Goal: Task Accomplishment & Management: Manage account settings

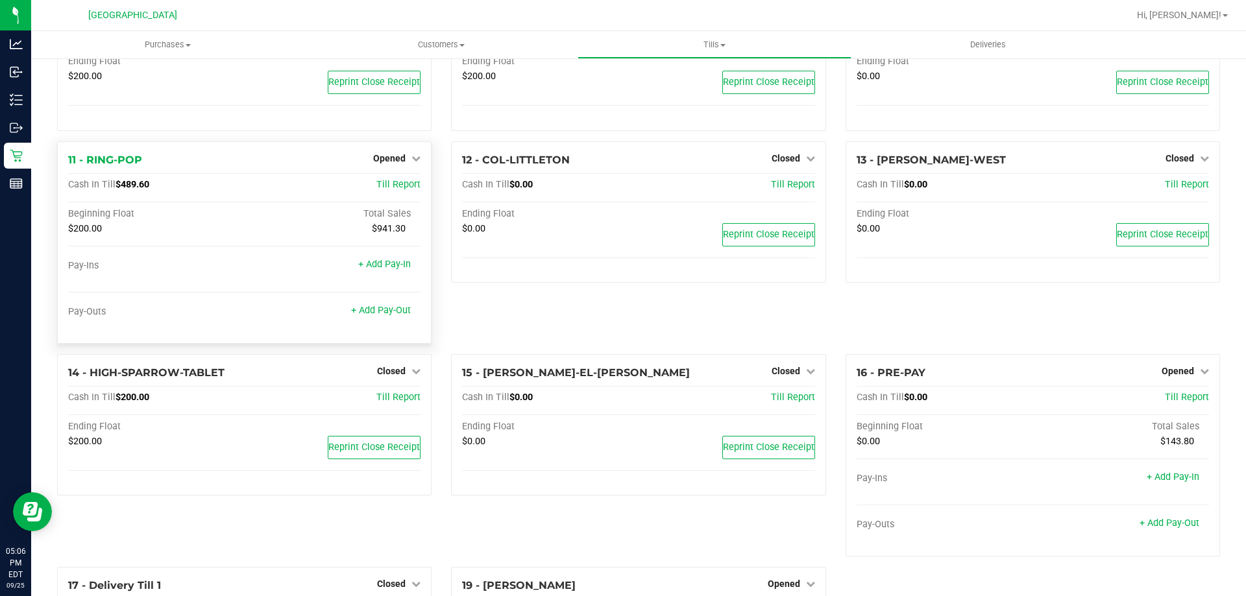
scroll to position [260, 0]
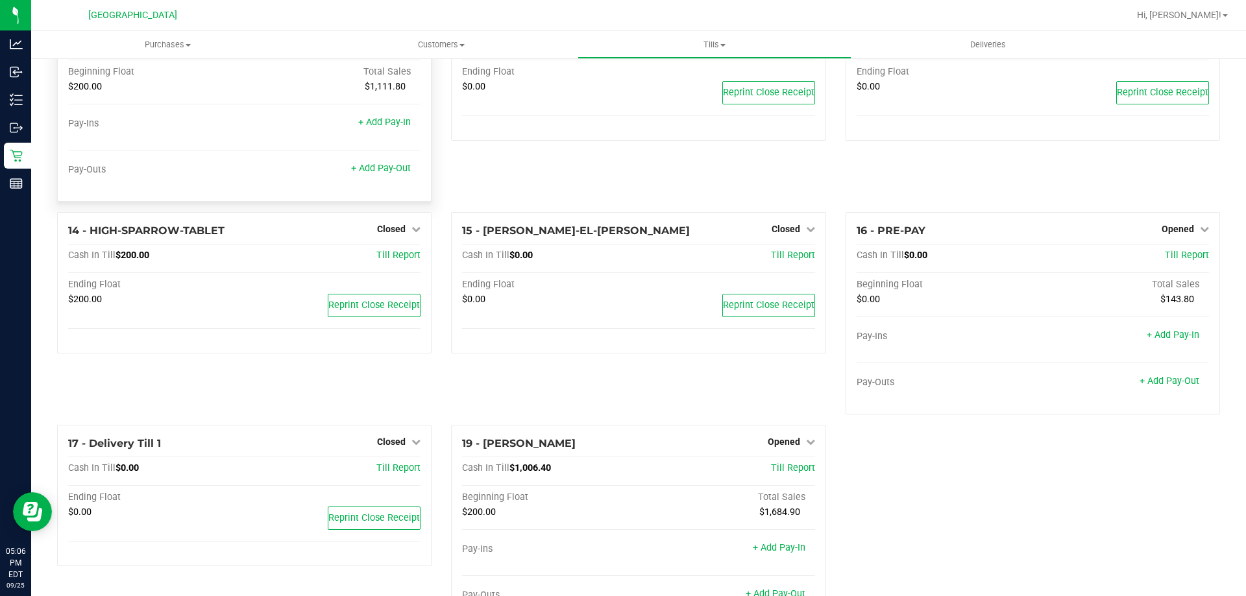
scroll to position [670, 0]
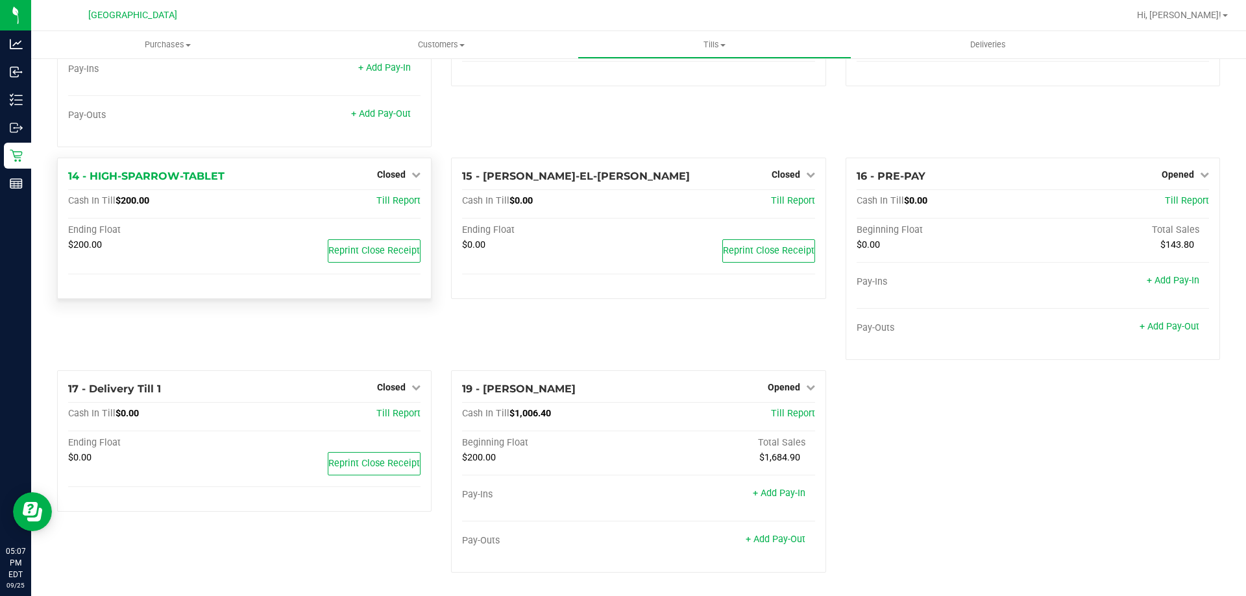
drag, startPoint x: 774, startPoint y: 101, endPoint x: 418, endPoint y: 200, distance: 369.8
click at [774, 101] on div "12 - COL-LITTLETON Closed Open Till Cash In Till $0.00 Till Report Ending Float…" at bounding box center [638, 51] width 394 height 213
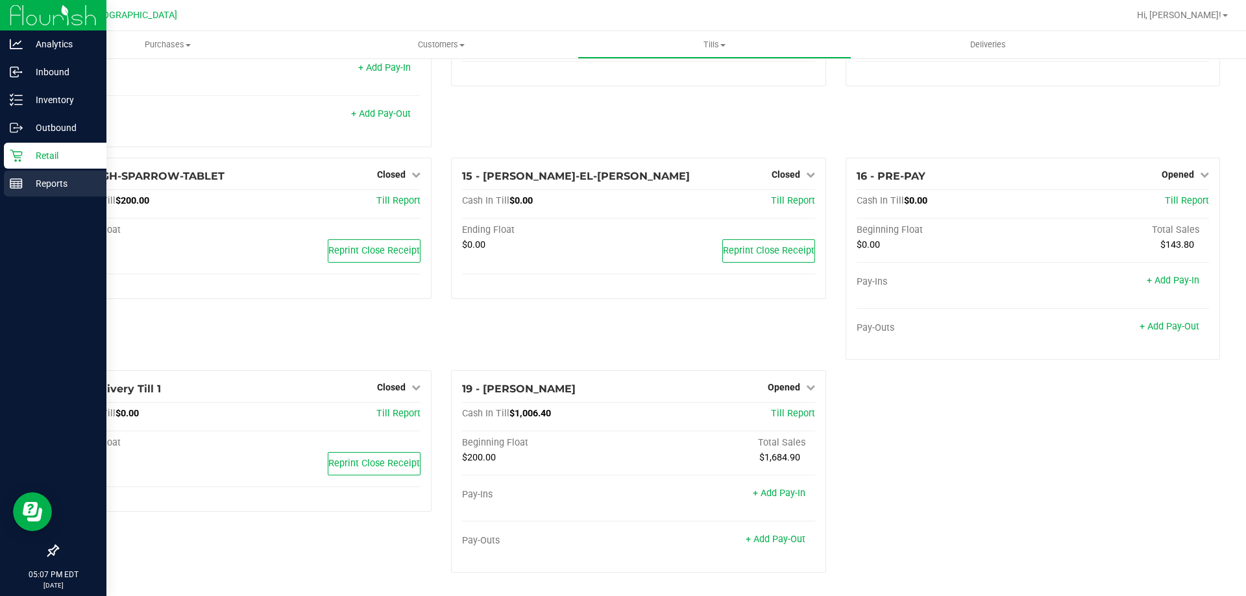
click at [25, 188] on p "Reports" at bounding box center [62, 184] width 78 height 16
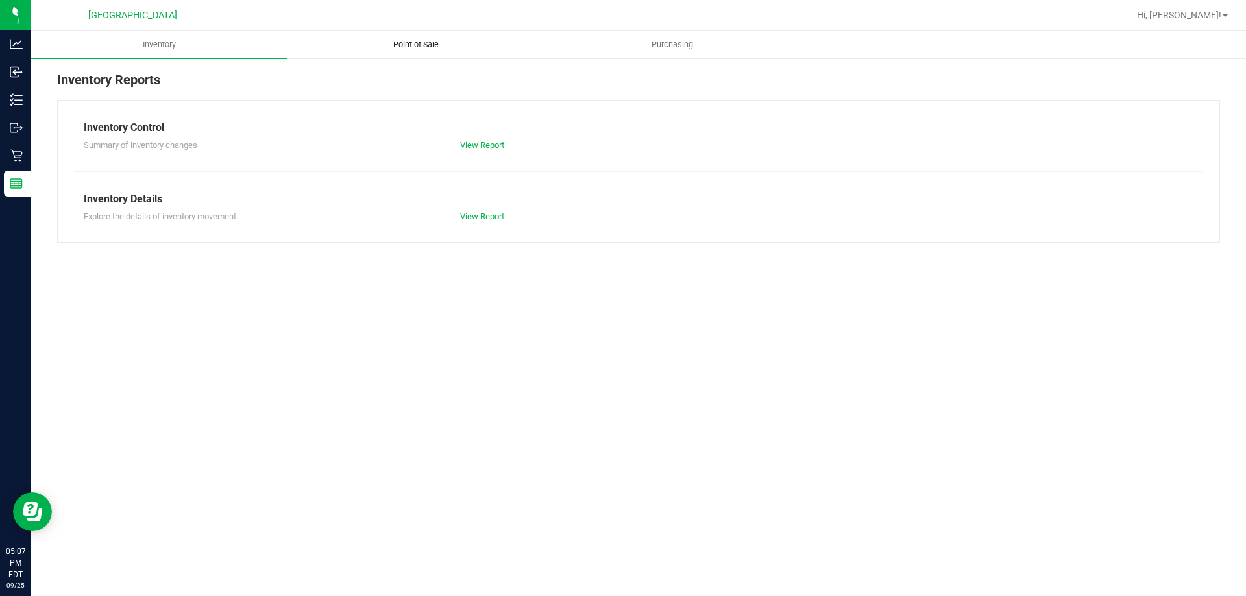
click at [406, 40] on span "Point of Sale" at bounding box center [416, 45] width 80 height 12
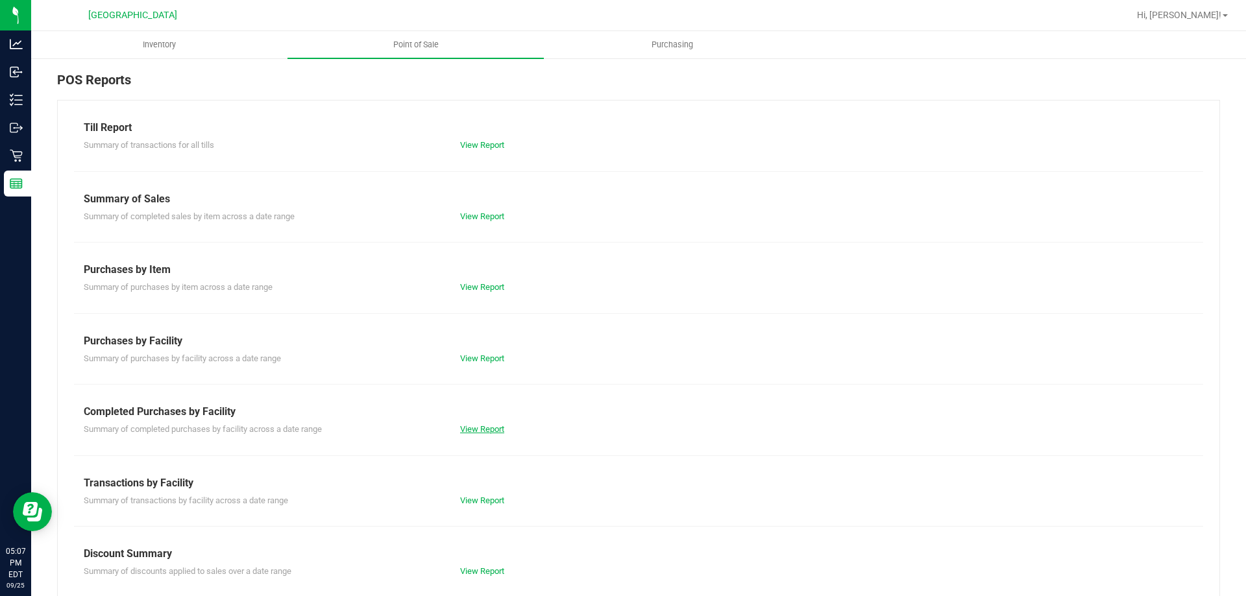
click at [498, 426] on link "View Report" at bounding box center [482, 429] width 44 height 10
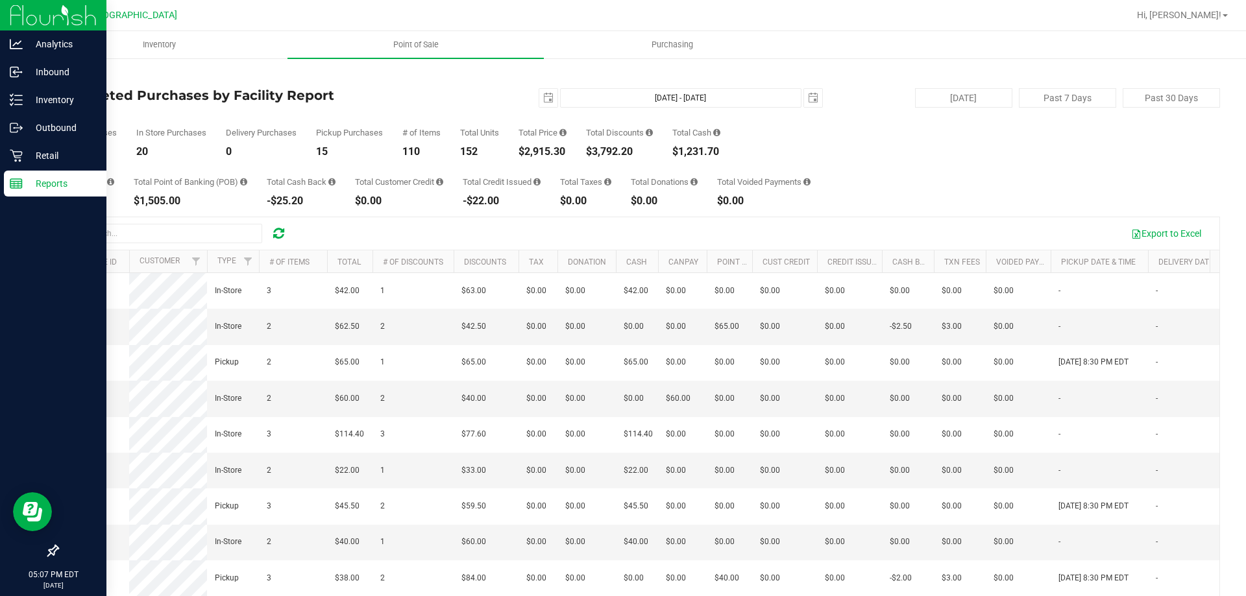
click at [23, 180] on p "Reports" at bounding box center [62, 184] width 78 height 16
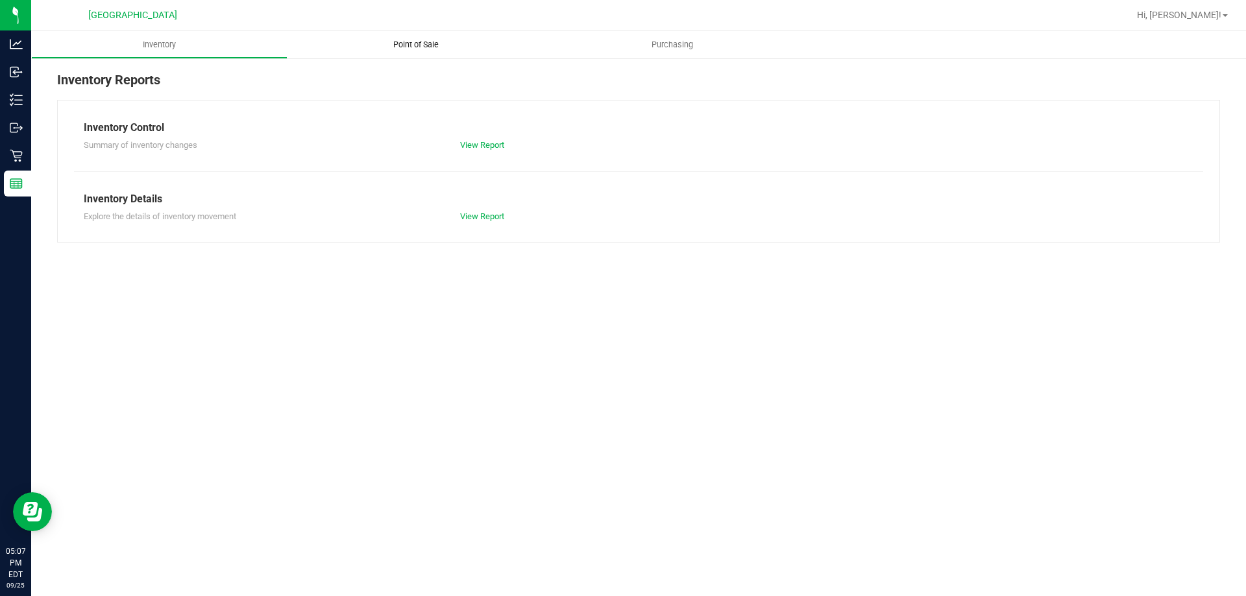
click at [426, 44] on span "Point of Sale" at bounding box center [416, 45] width 80 height 12
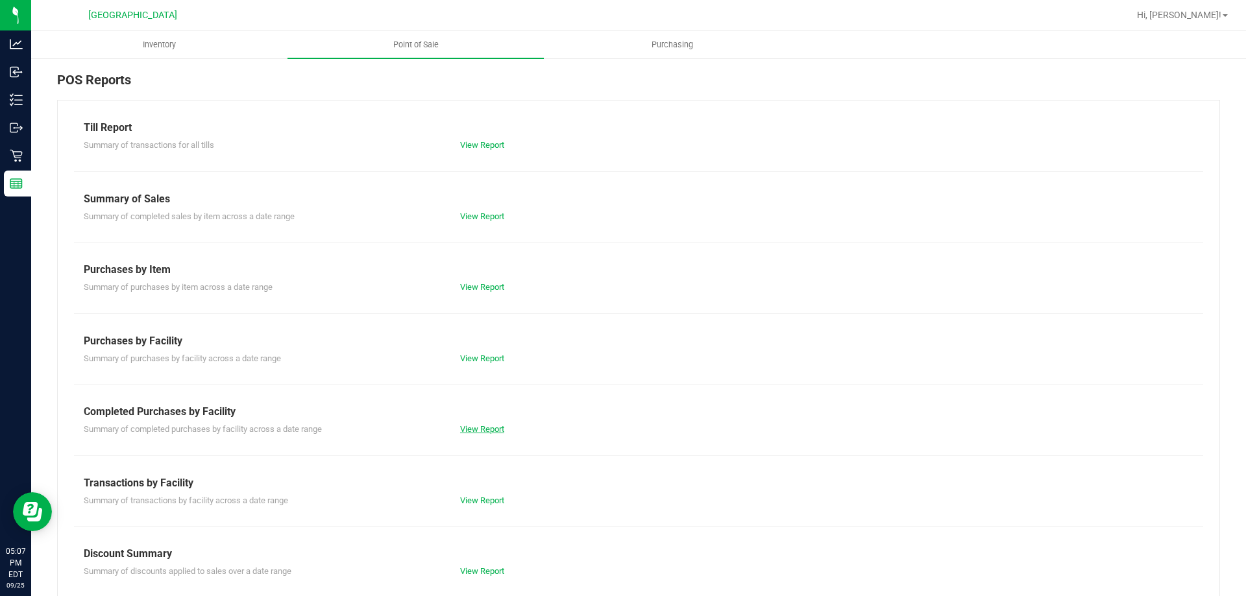
click at [462, 428] on link "View Report" at bounding box center [482, 429] width 44 height 10
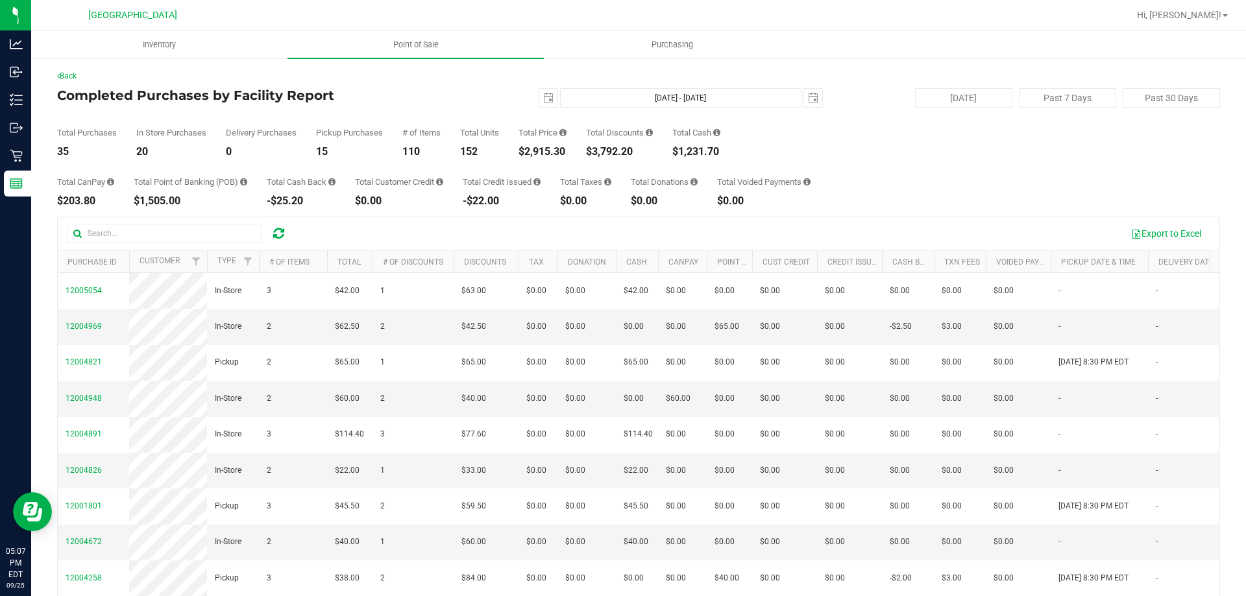
click at [831, 187] on div "Total CanPay $203.80 Total Point of Banking (POB) $1,505.00 Total Cash Back -$2…" at bounding box center [638, 181] width 1163 height 49
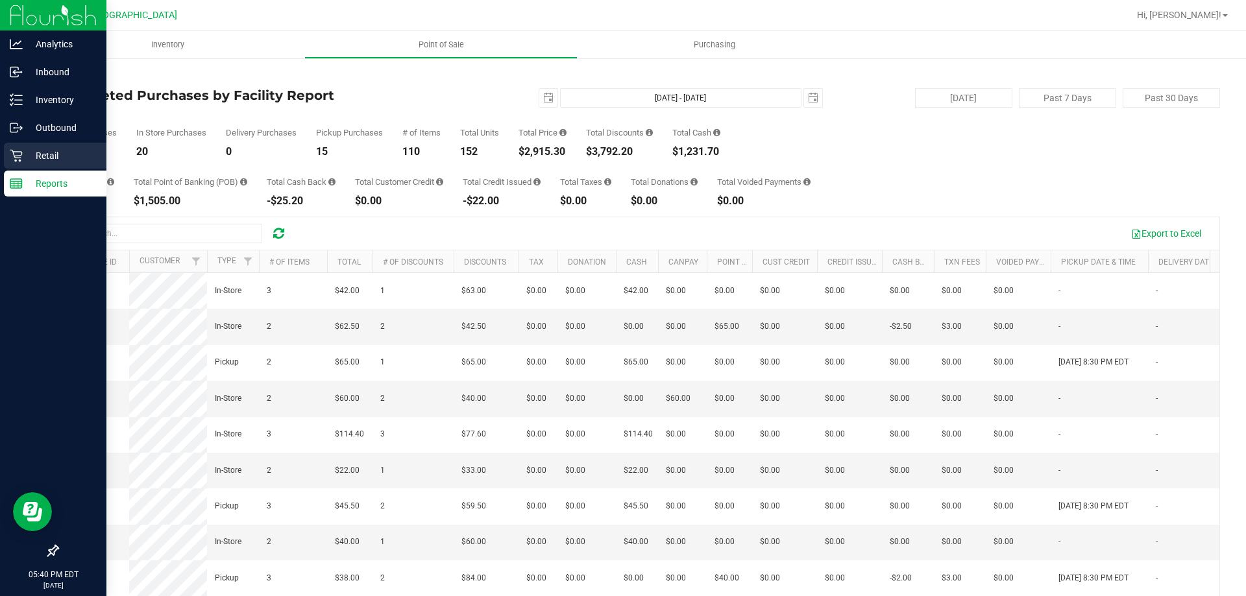
click at [33, 153] on p "Retail" at bounding box center [62, 156] width 78 height 16
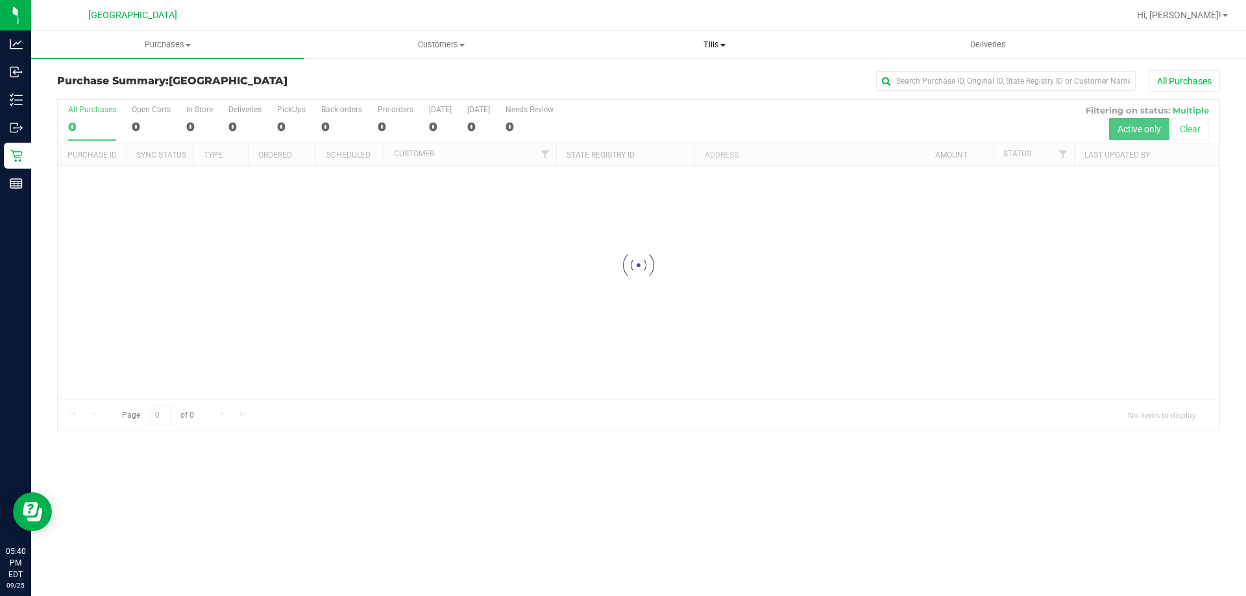
click at [719, 43] on span "Tills" at bounding box center [714, 45] width 272 height 12
click at [644, 79] on span "Manage tills" at bounding box center [622, 78] width 88 height 11
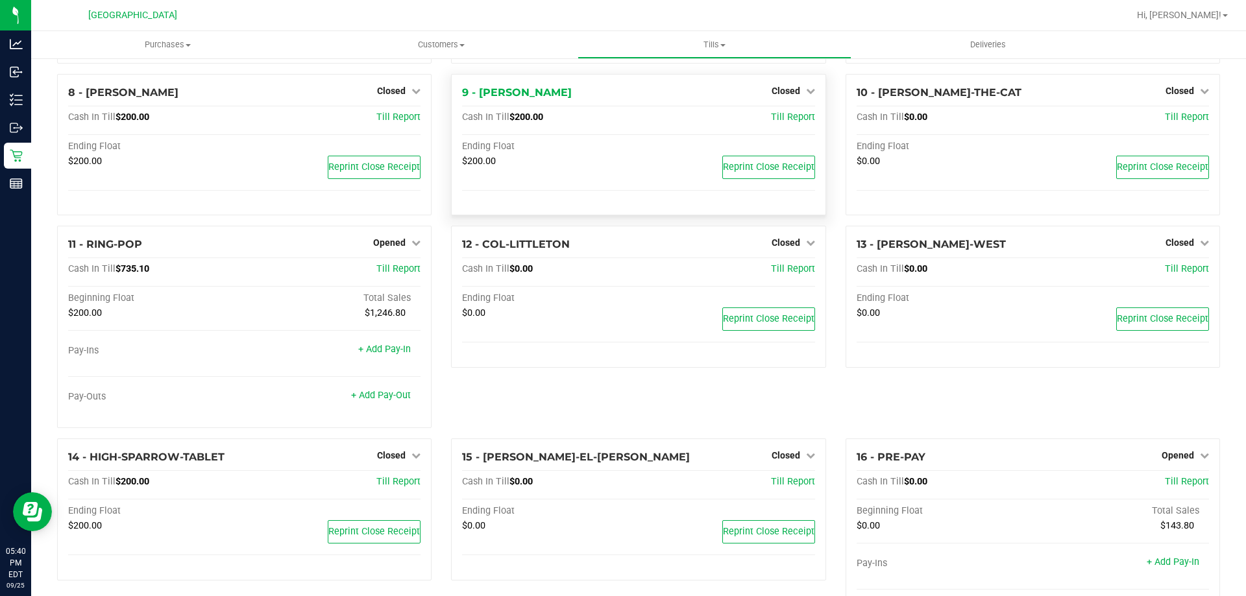
scroll to position [670, 0]
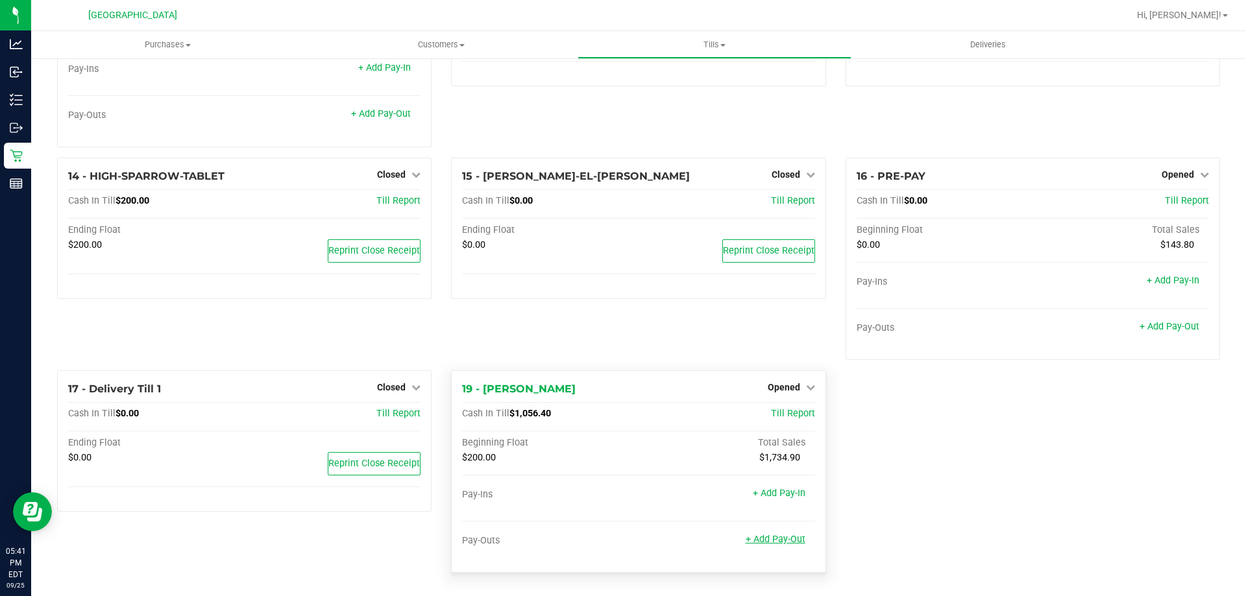
click at [761, 537] on link "+ Add Pay-Out" at bounding box center [776, 539] width 60 height 11
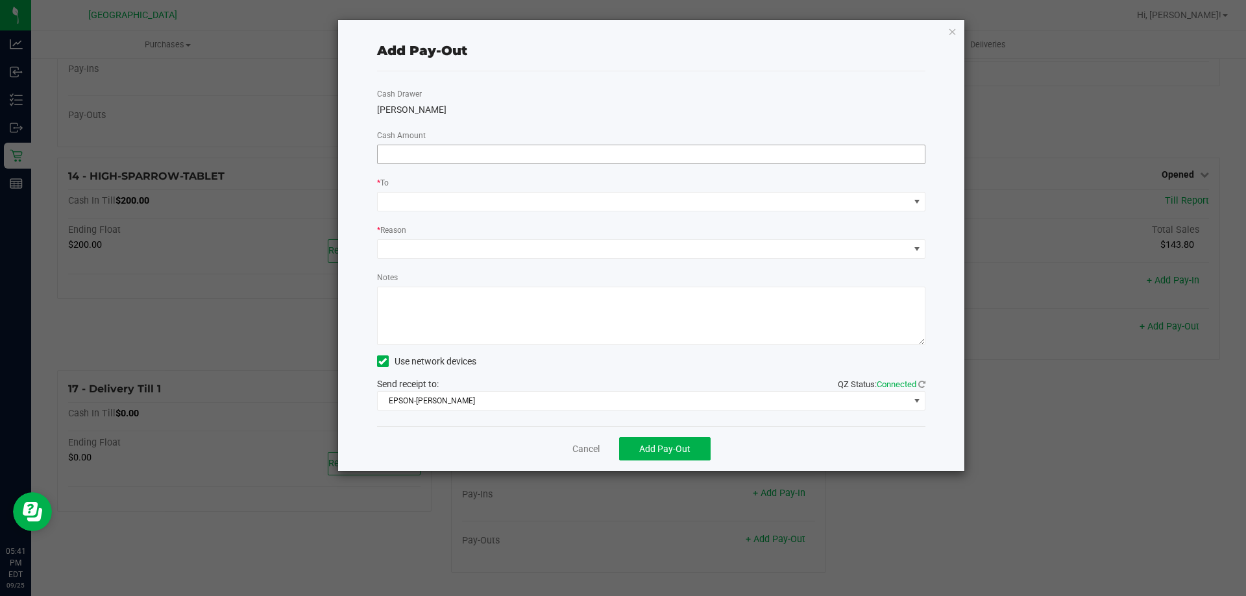
click at [737, 147] on input at bounding box center [652, 154] width 548 height 18
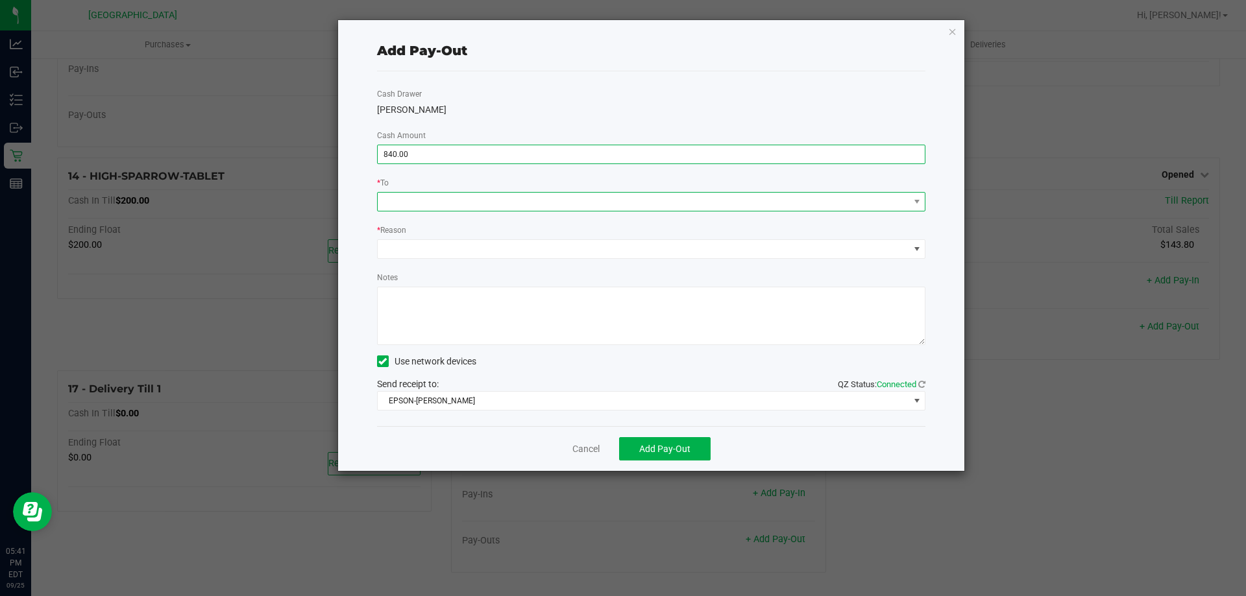
type input "$840.00"
click at [595, 208] on span at bounding box center [643, 202] width 531 height 18
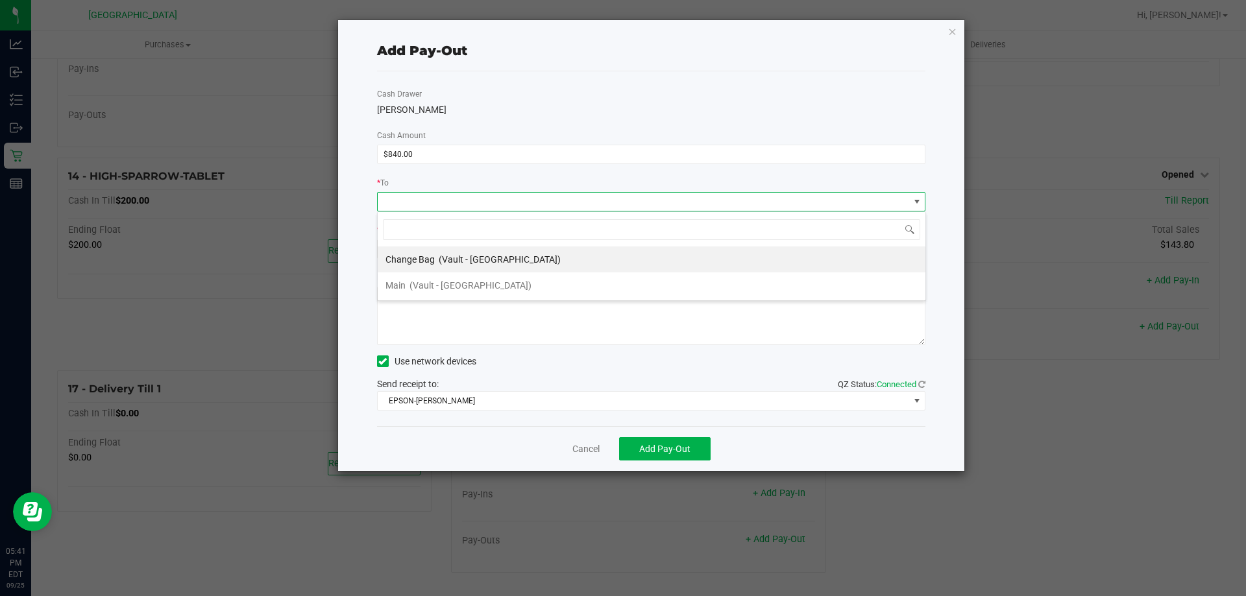
scroll to position [19, 548]
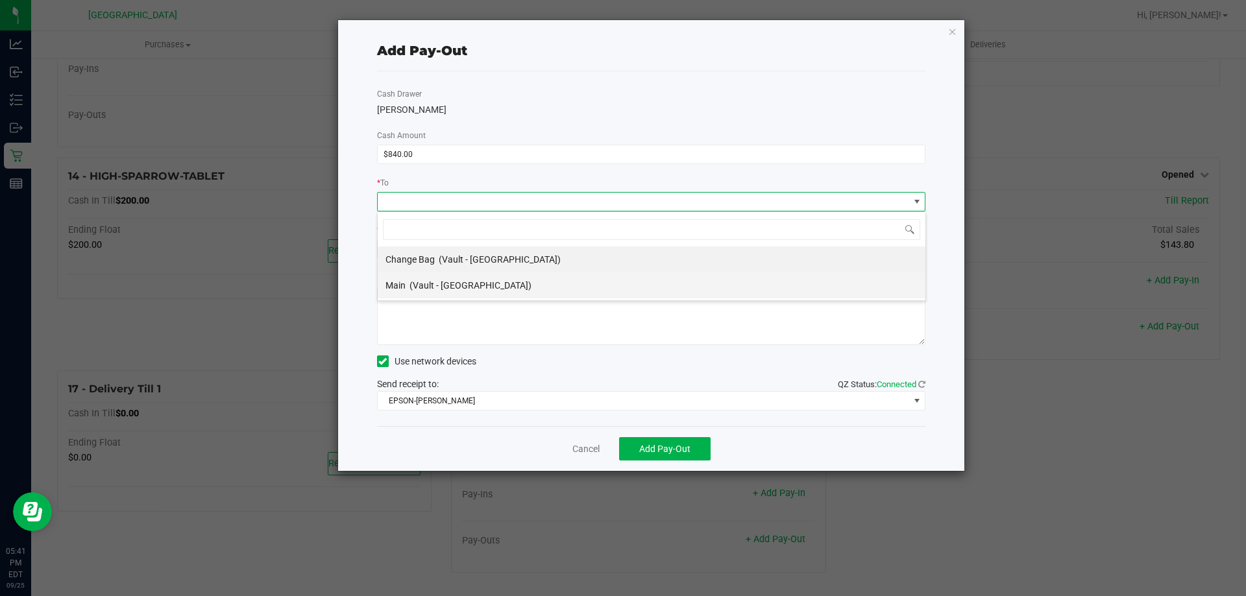
click at [444, 276] on div "Main (Vault - [GEOGRAPHIC_DATA])" at bounding box center [458, 285] width 146 height 23
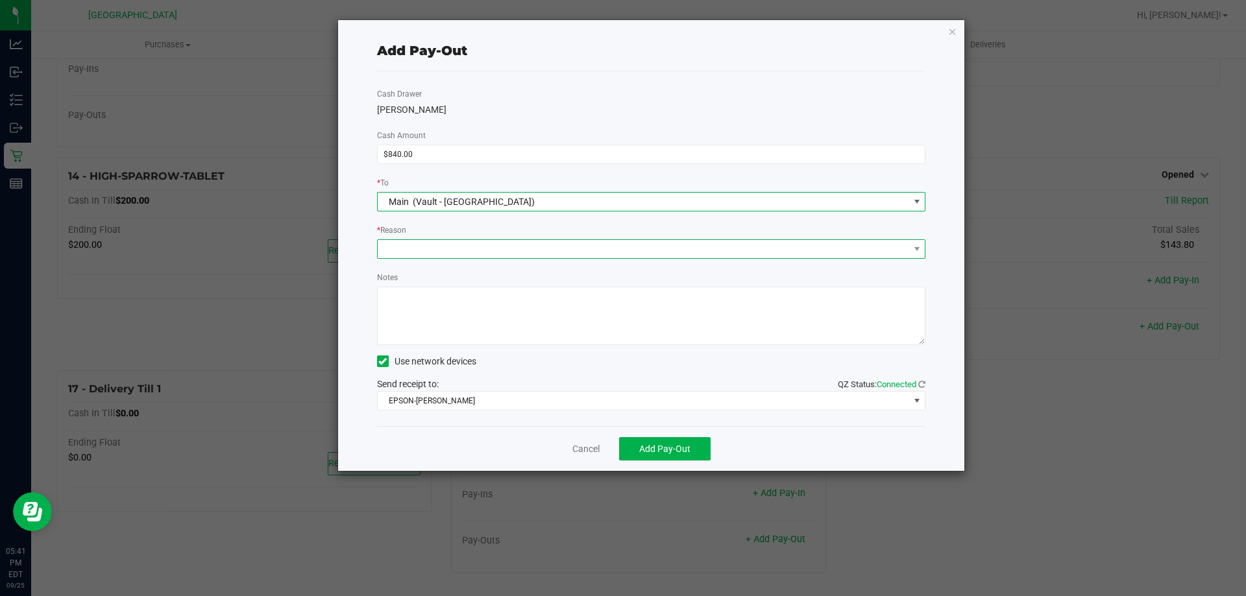
click at [439, 246] on span at bounding box center [643, 249] width 531 height 18
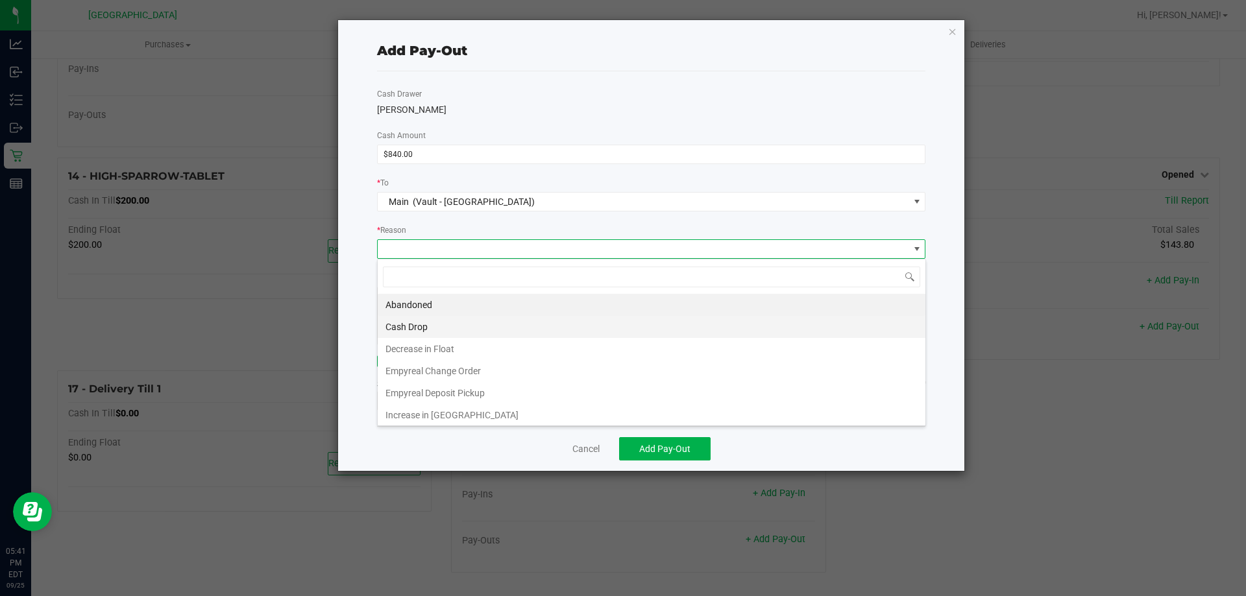
click at [424, 321] on li "Cash Drop" at bounding box center [652, 327] width 548 height 22
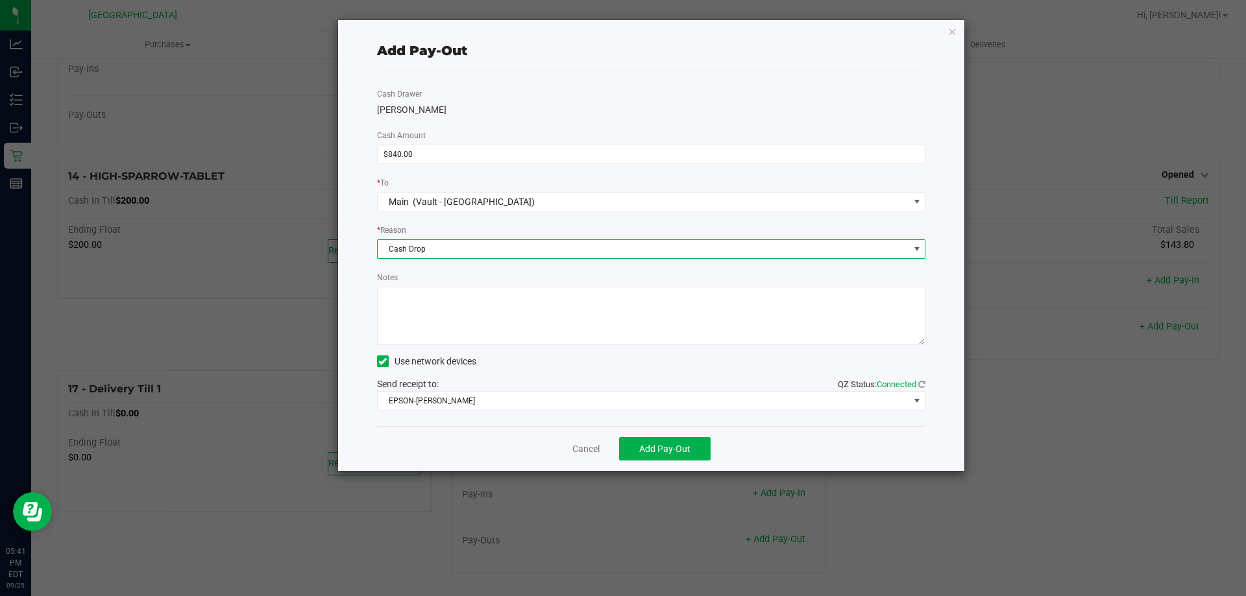
click at [479, 318] on textarea "Notes" at bounding box center [651, 316] width 549 height 58
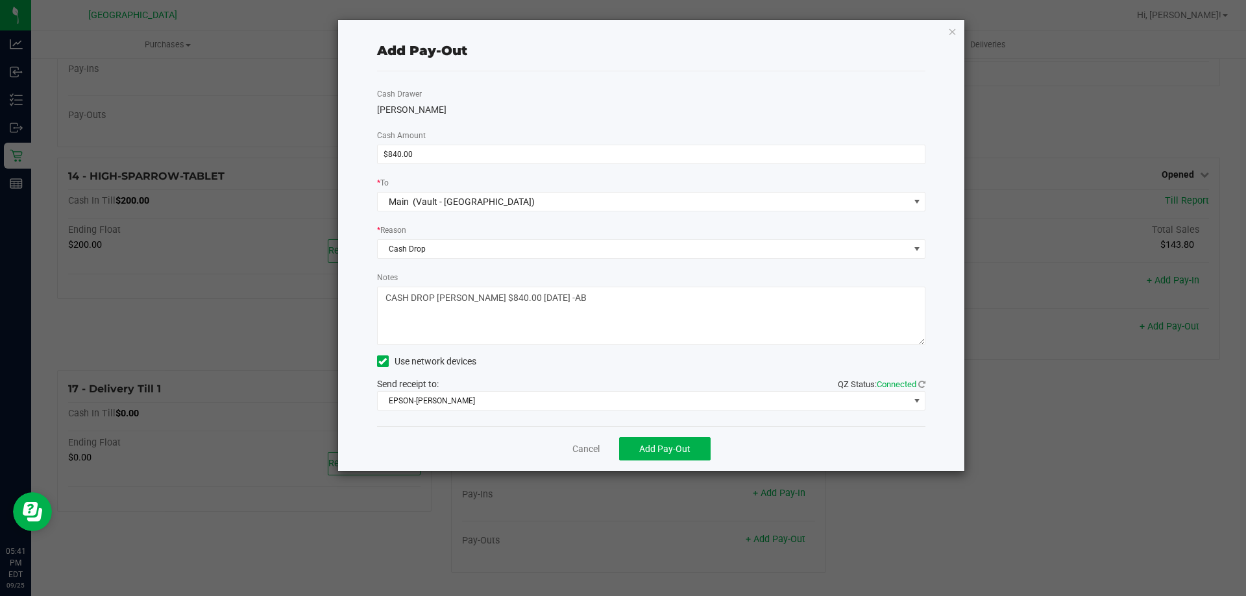
type textarea "CASH DROP LIONEL $840.00 9/25/2025 -AB"
click at [470, 389] on div "Send receipt to: QZ Status: Connected EPSON-AUDREY-KITCHING" at bounding box center [651, 394] width 549 height 33
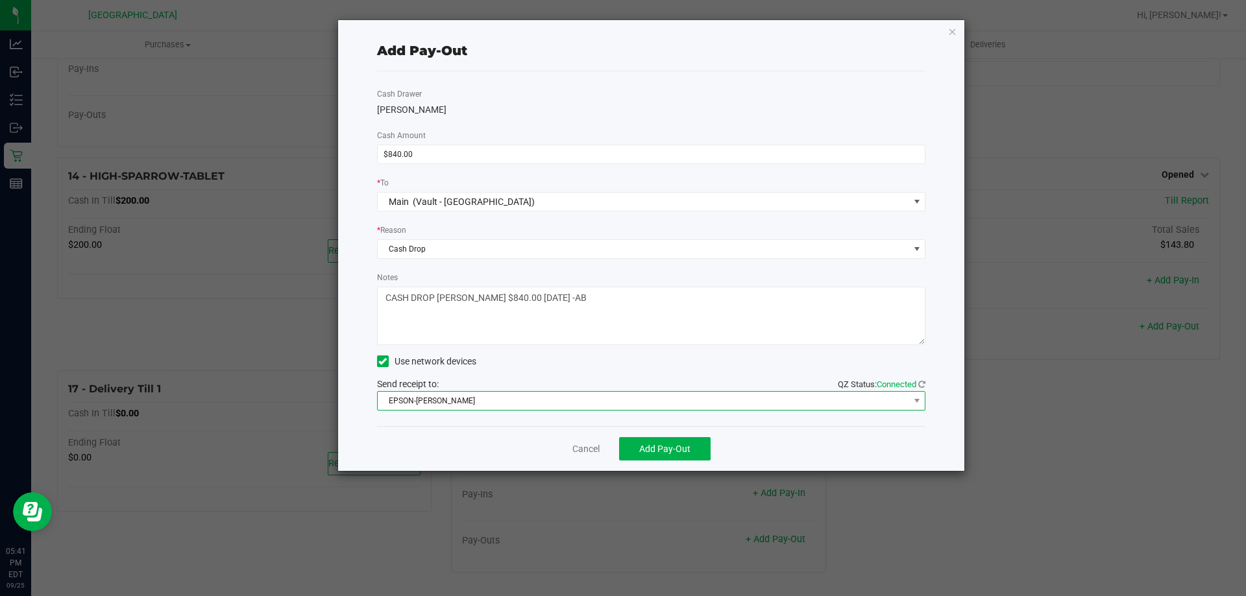
click at [467, 407] on span "EPSON-AUDREY-KITCHING" at bounding box center [643, 401] width 531 height 18
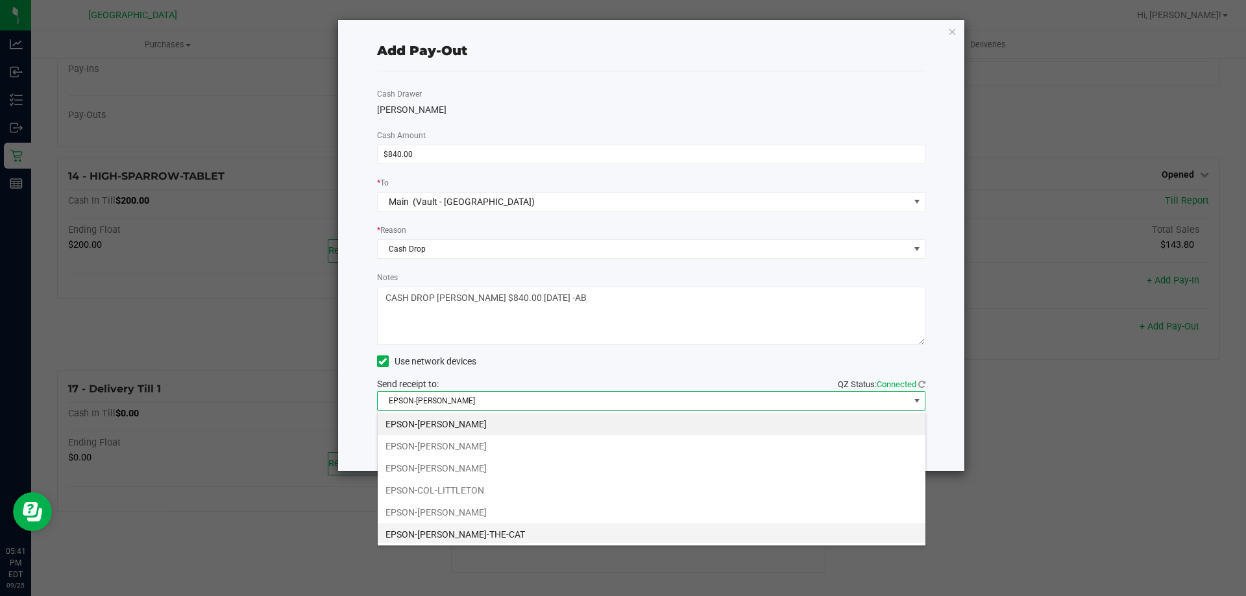
click at [479, 536] on li "EPSON-CONRAD-THE-CAT" at bounding box center [652, 535] width 548 height 22
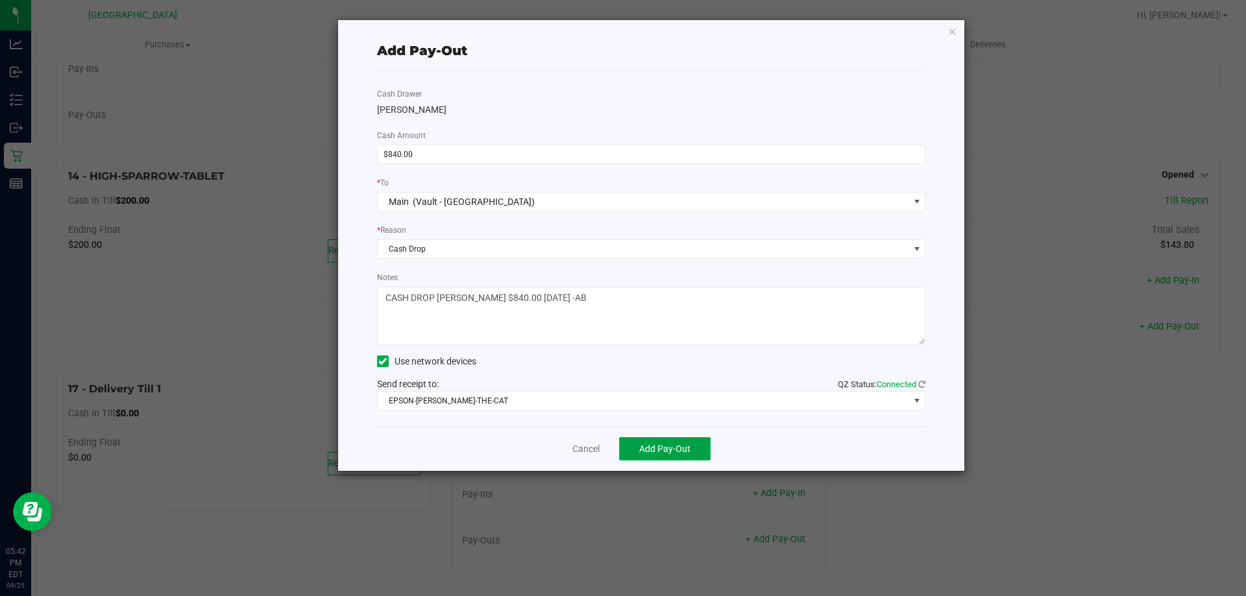
click at [671, 448] on span "Add Pay-Out" at bounding box center [664, 449] width 51 height 10
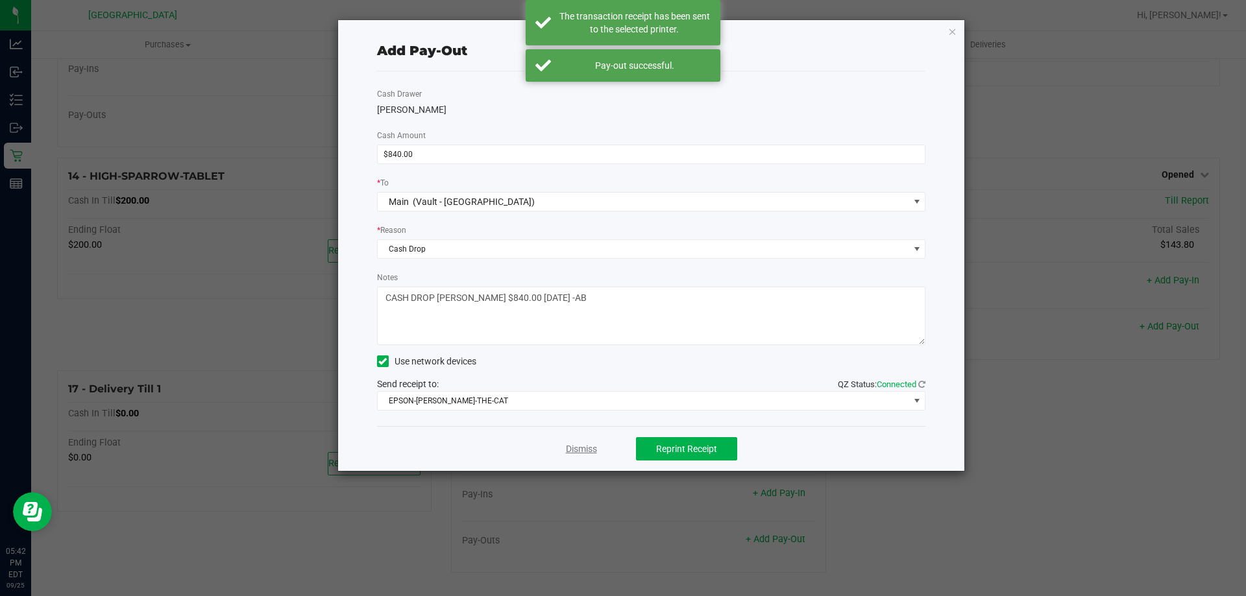
click at [592, 450] on link "Dismiss" at bounding box center [581, 450] width 31 height 14
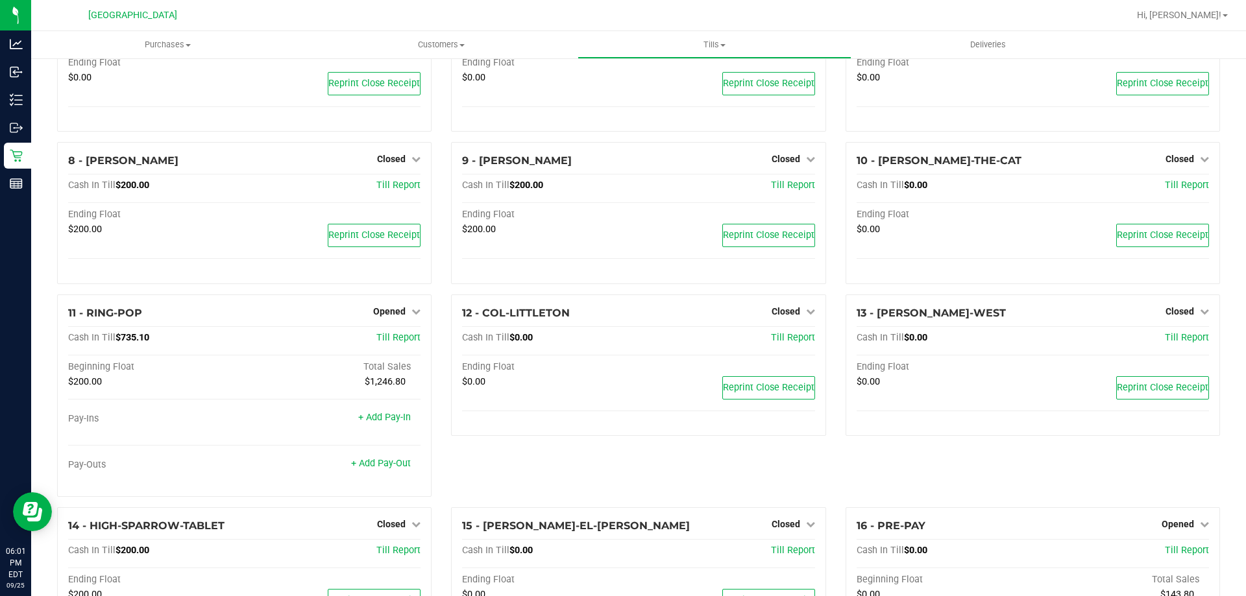
scroll to position [169, 0]
